Goal: Task Accomplishment & Management: Complete application form

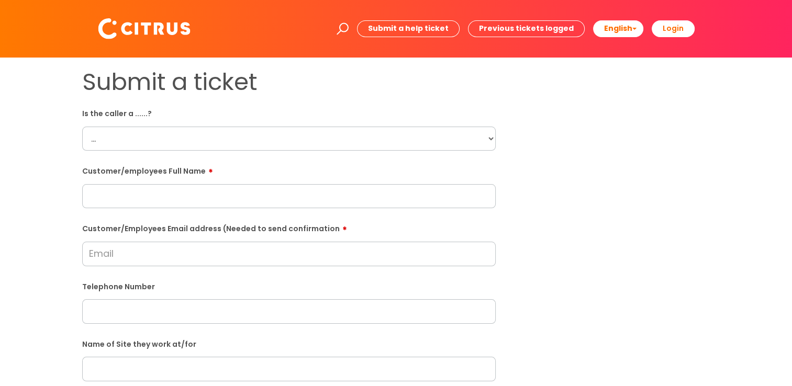
click at [216, 137] on select "... Citrus Customer Citrus Employee Contractor Supplier" at bounding box center [289, 139] width 414 height 24
select select "Citrus Employee"
click at [82, 127] on select "... Citrus Customer Citrus Employee Contractor Supplier" at bounding box center [289, 139] width 414 height 24
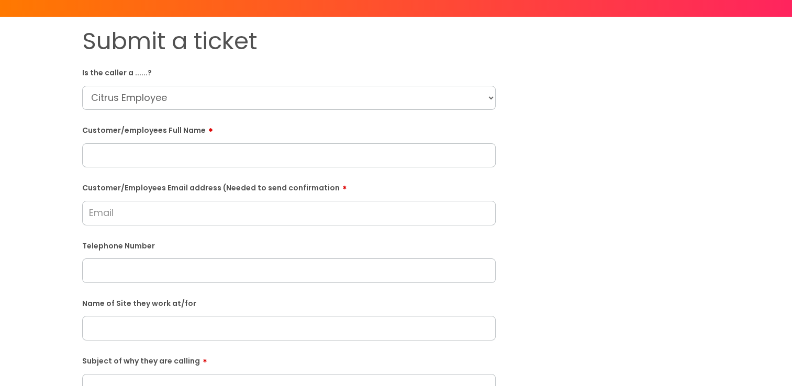
scroll to position [52, 0]
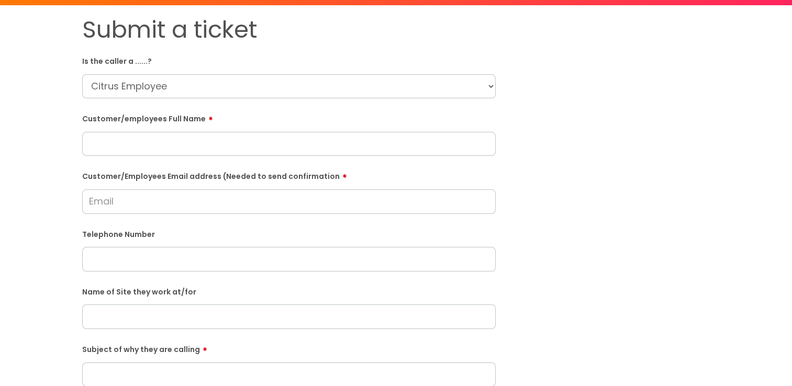
paste input "Gary Wright"
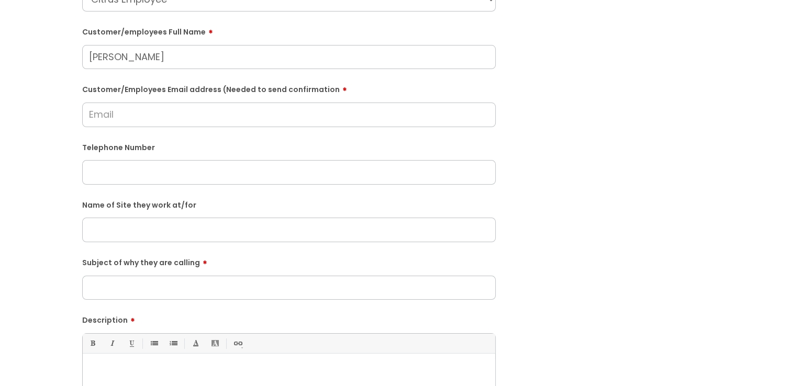
scroll to position [157, 0]
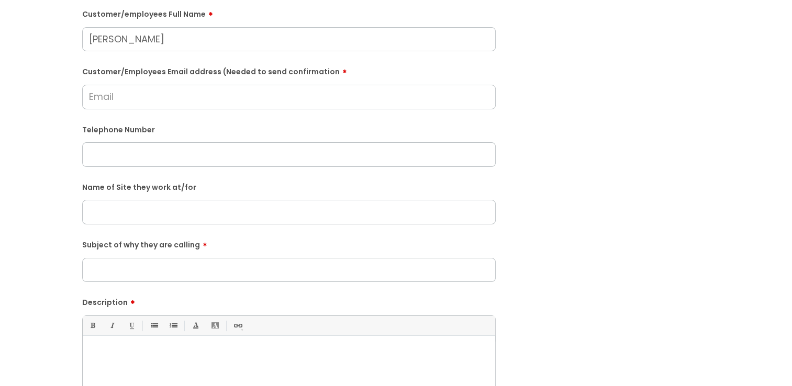
type input "Gary Wright"
click at [251, 100] on input "Customer/Employees Email address (Needed to send confirmation" at bounding box center [289, 97] width 414 height 24
type input "garywright11188@gmail.com"
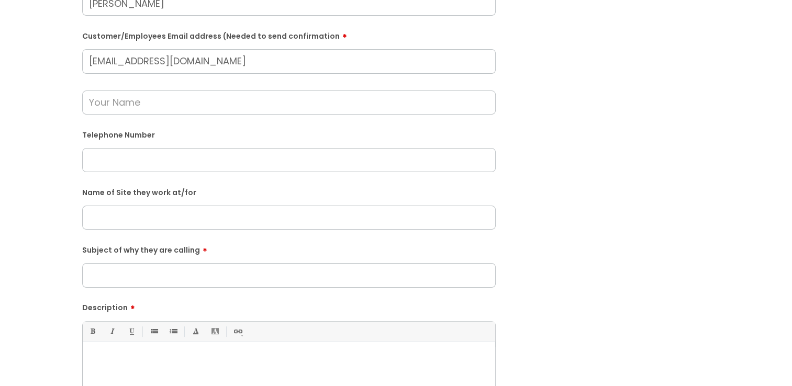
scroll to position [209, 0]
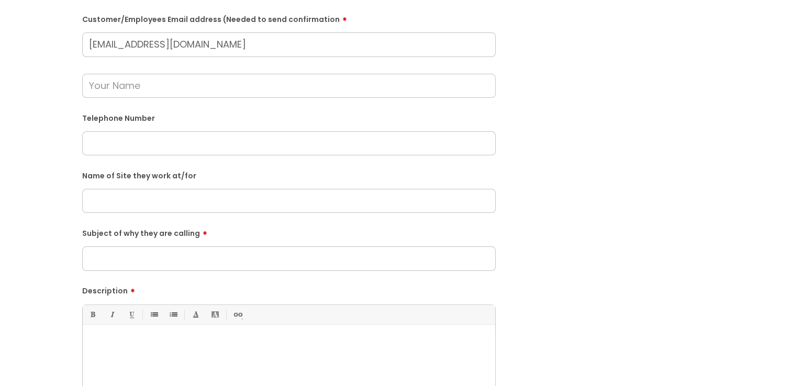
paste input "07763269412"
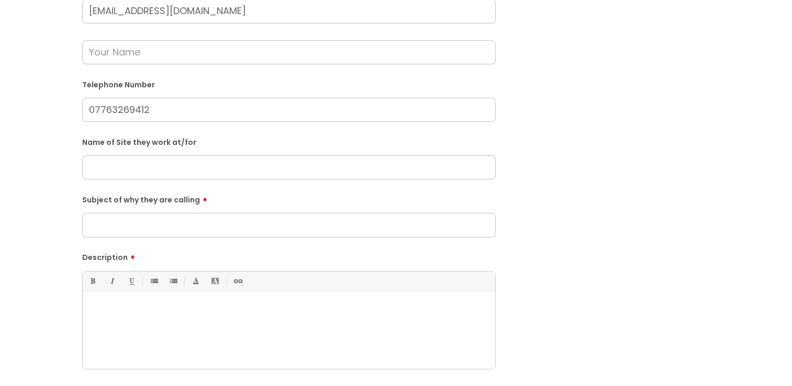
scroll to position [262, 0]
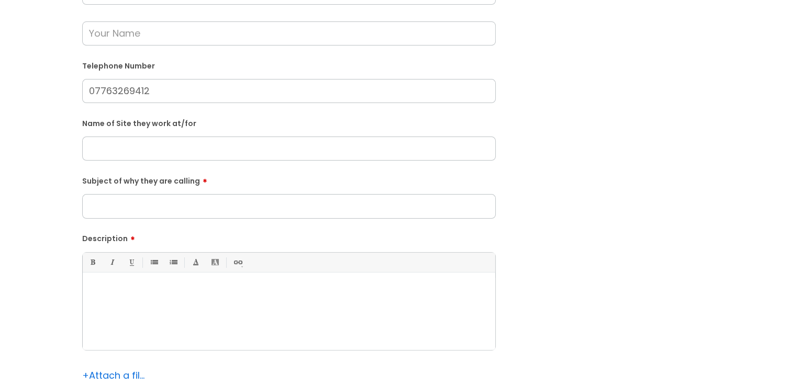
type input "07763269412"
click at [238, 147] on input "text" at bounding box center [289, 149] width 414 height 24
click at [92, 146] on input "the harvester Swan" at bounding box center [289, 149] width 414 height 24
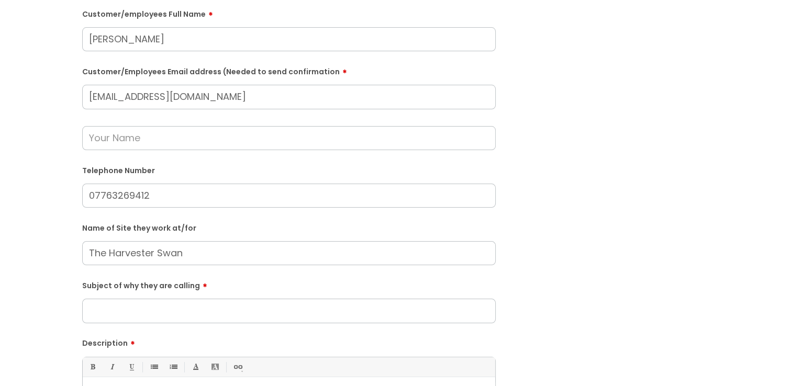
scroll to position [209, 0]
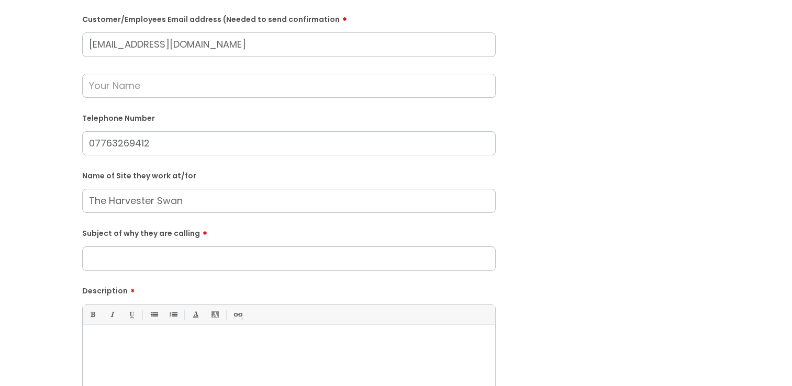
type input "The Harvester Swan"
click at [286, 257] on input "Subject of why they are calling" at bounding box center [289, 259] width 414 height 24
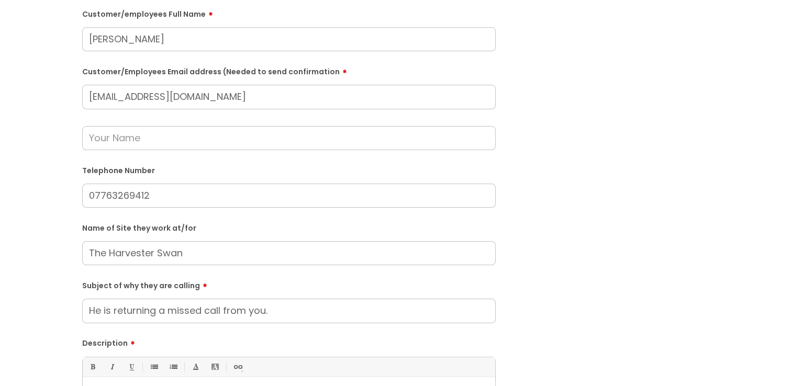
scroll to position [105, 0]
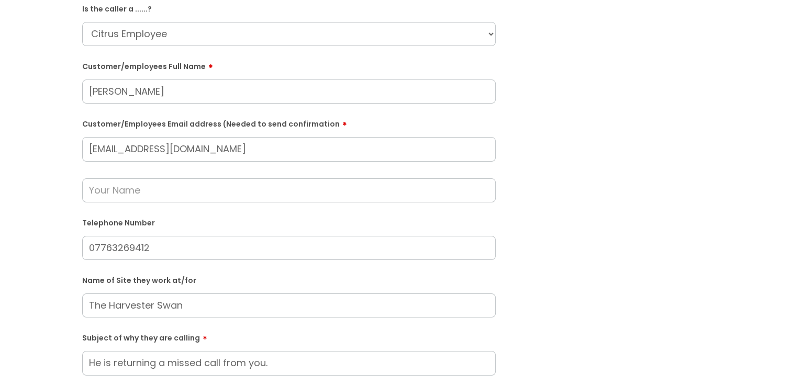
type input "He is returning a missed call from you."
click at [201, 196] on input "text" at bounding box center [289, 191] width 414 height 24
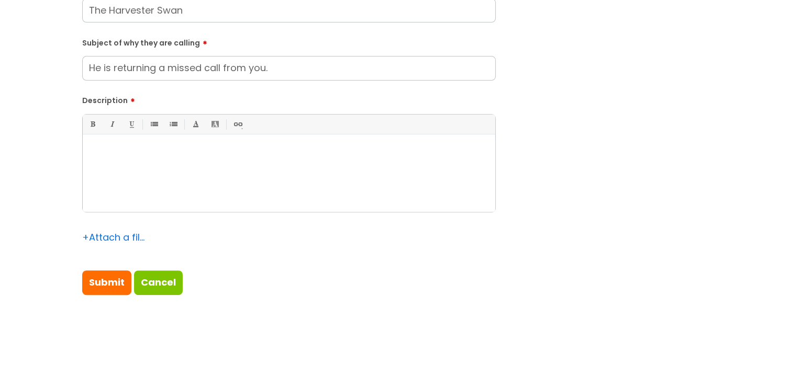
scroll to position [419, 0]
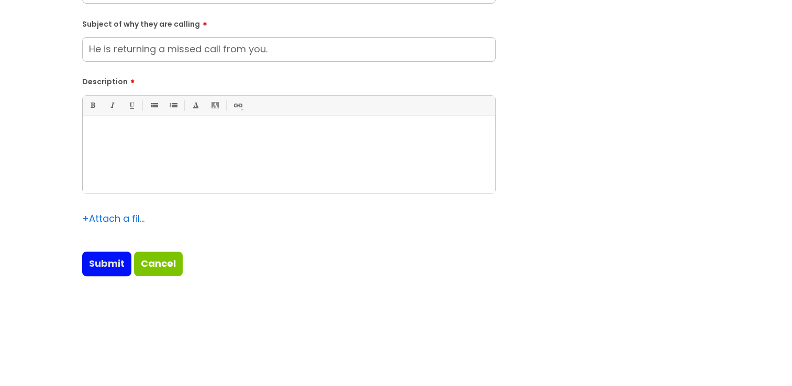
type input "Gary Wright"
click at [108, 263] on input "Submit" at bounding box center [106, 264] width 49 height 24
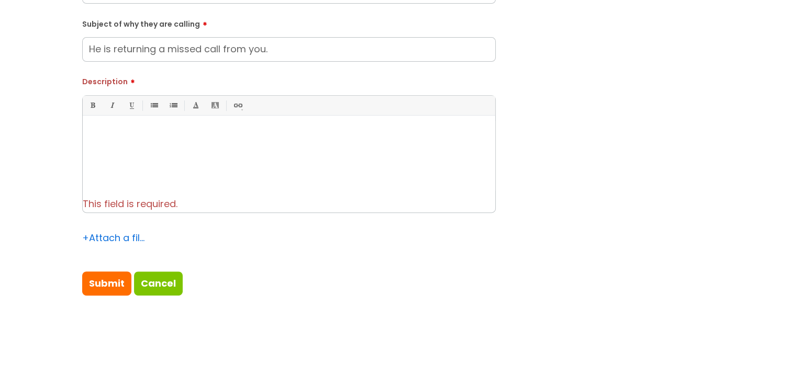
click at [185, 157] on div at bounding box center [289, 157] width 413 height 72
drag, startPoint x: 303, startPoint y: 50, endPoint x: 120, endPoint y: 57, distance: 183.3
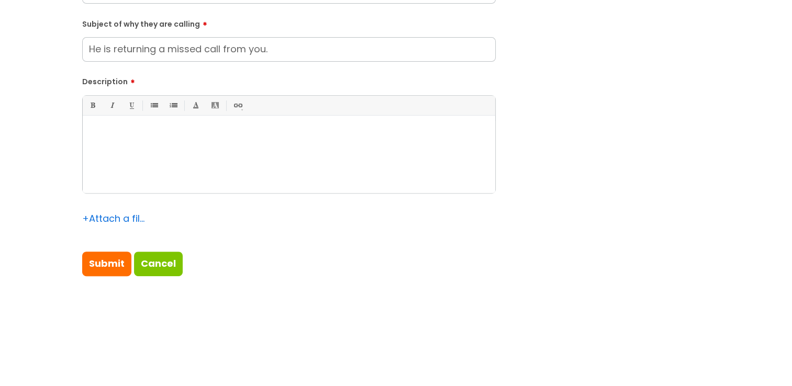
paste div
click at [114, 264] on input "Submit" at bounding box center [106, 264] width 49 height 24
type input "Please Wait..."
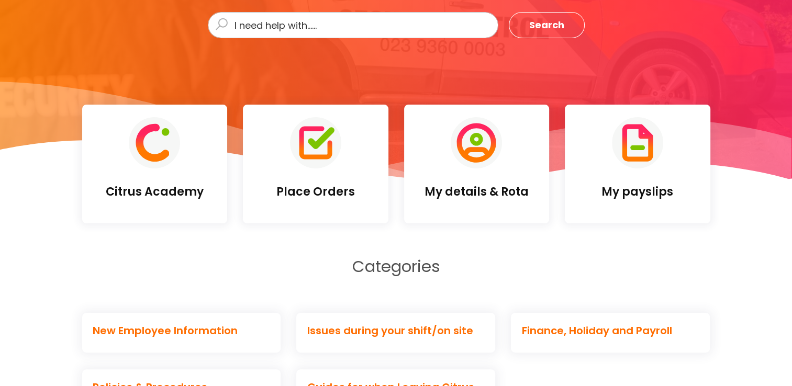
scroll to position [209, 0]
